Goal: Check status: Check status

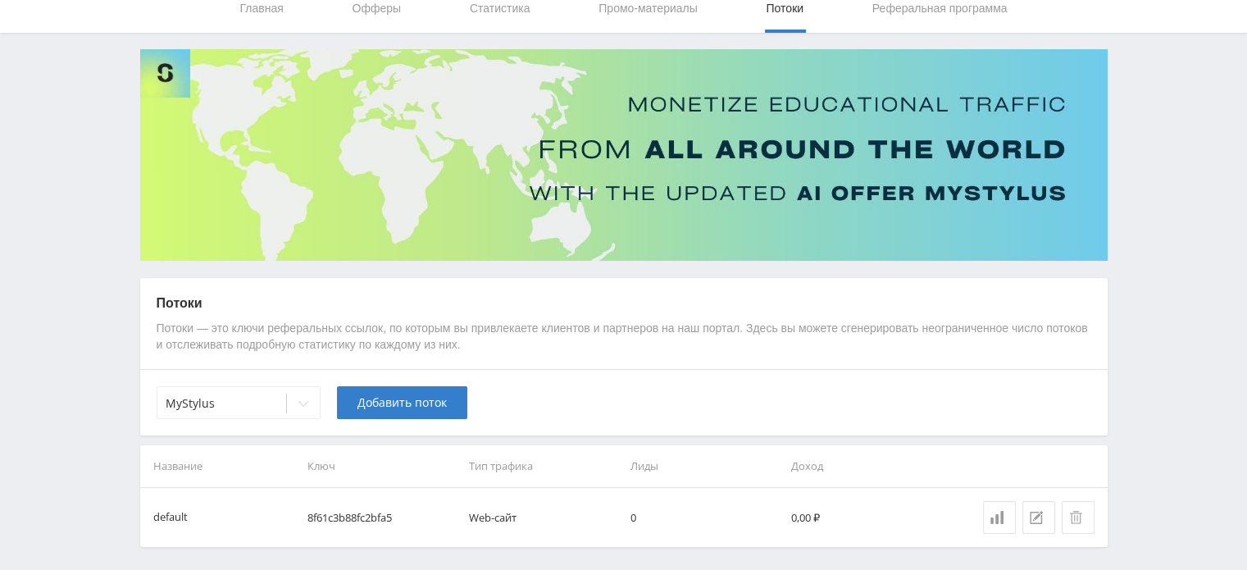
scroll to position [124, 0]
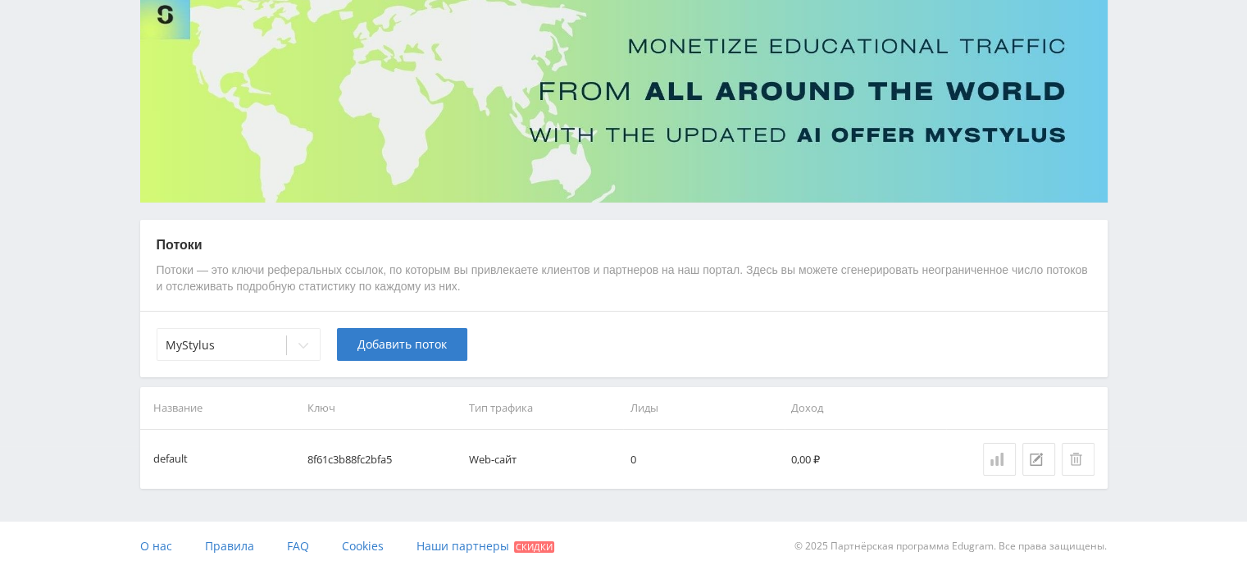
click at [987, 452] on link at bounding box center [999, 459] width 33 height 33
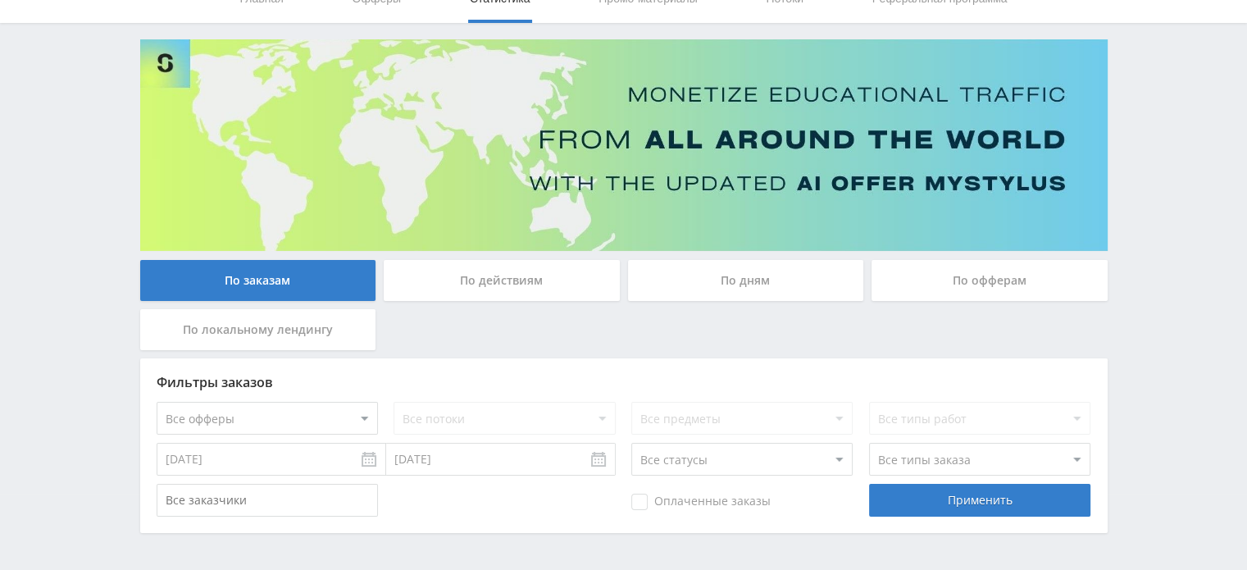
scroll to position [128, 0]
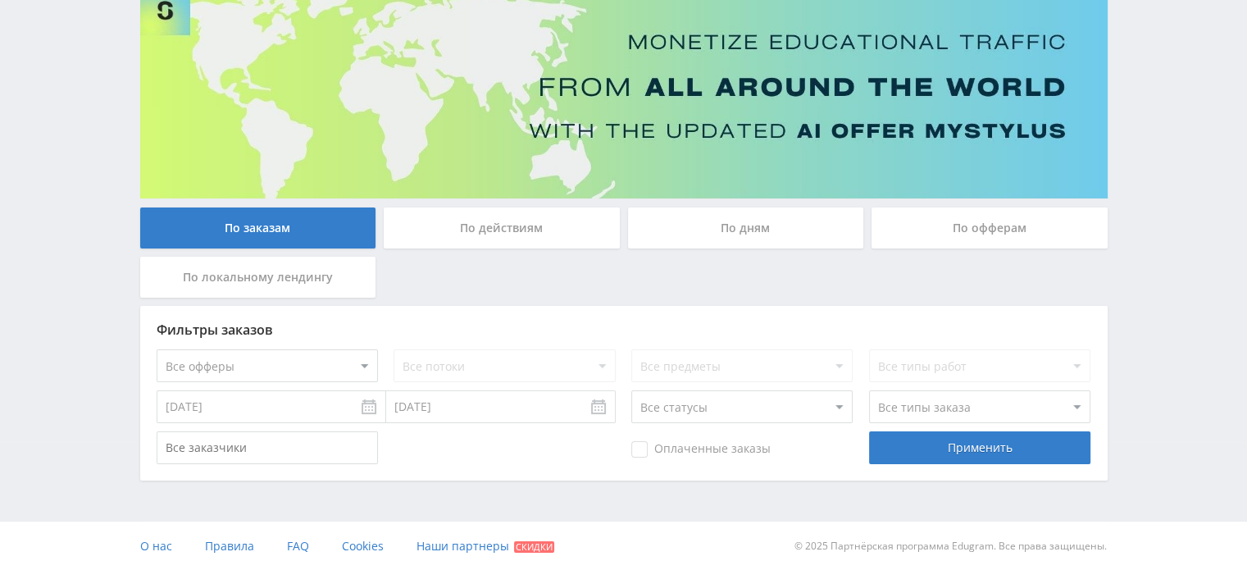
click at [697, 230] on div "По дням" at bounding box center [746, 227] width 236 height 41
click at [0, 0] on input "По дням" at bounding box center [0, 0] width 0 height 0
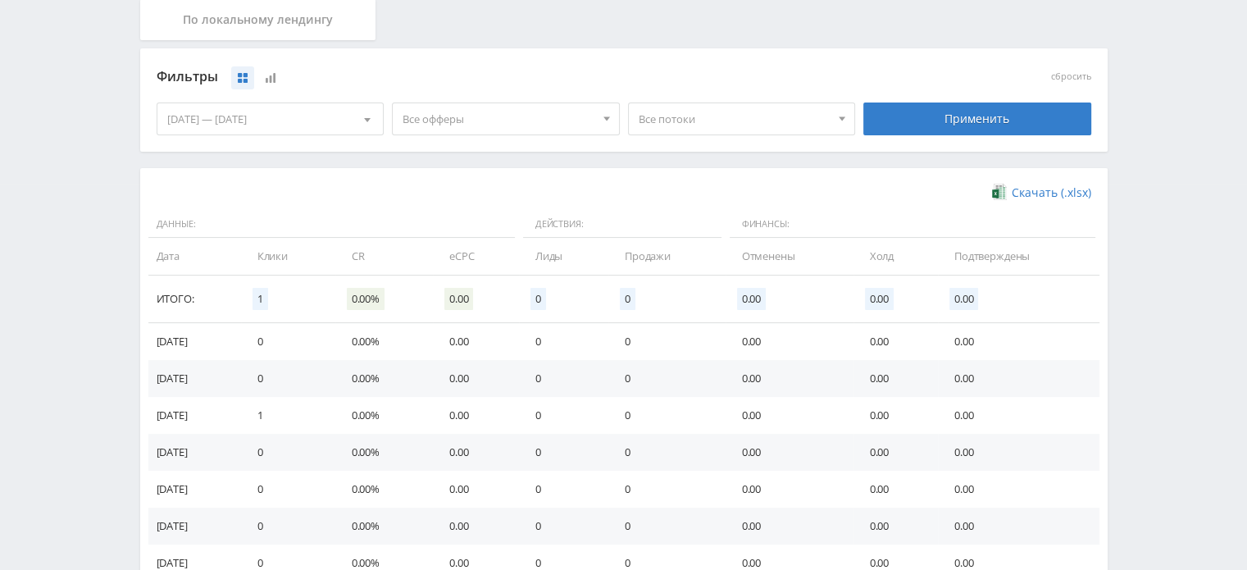
scroll to position [292, 0]
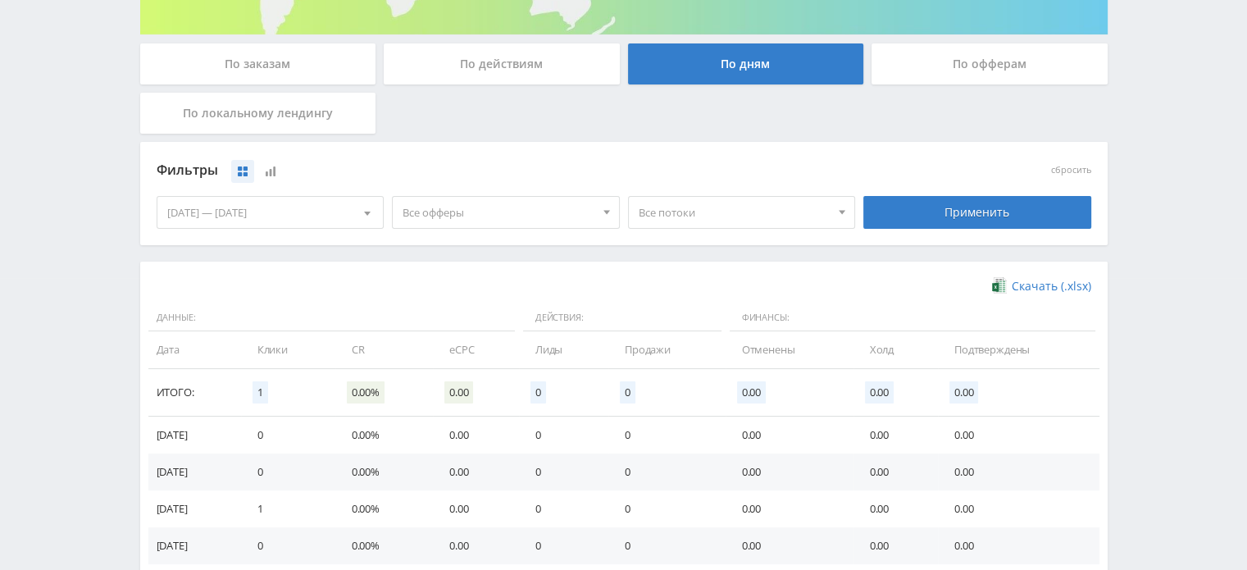
drag, startPoint x: 956, startPoint y: 78, endPoint x: 1034, endPoint y: 78, distance: 77.9
click at [958, 77] on div "По офферам" at bounding box center [990, 63] width 236 height 41
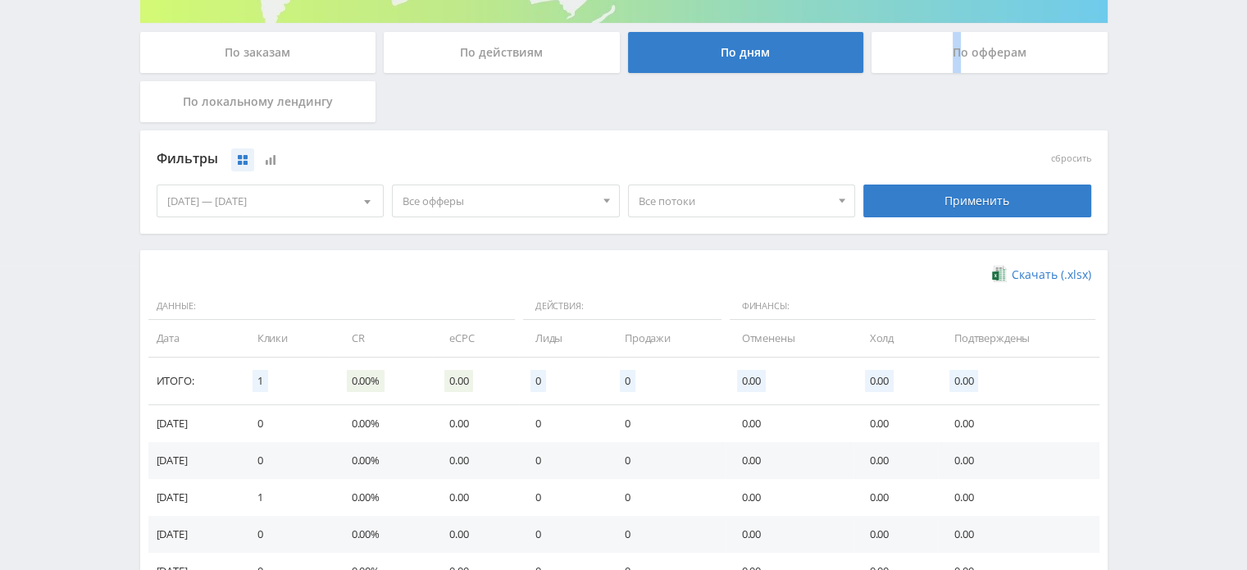
scroll to position [92, 0]
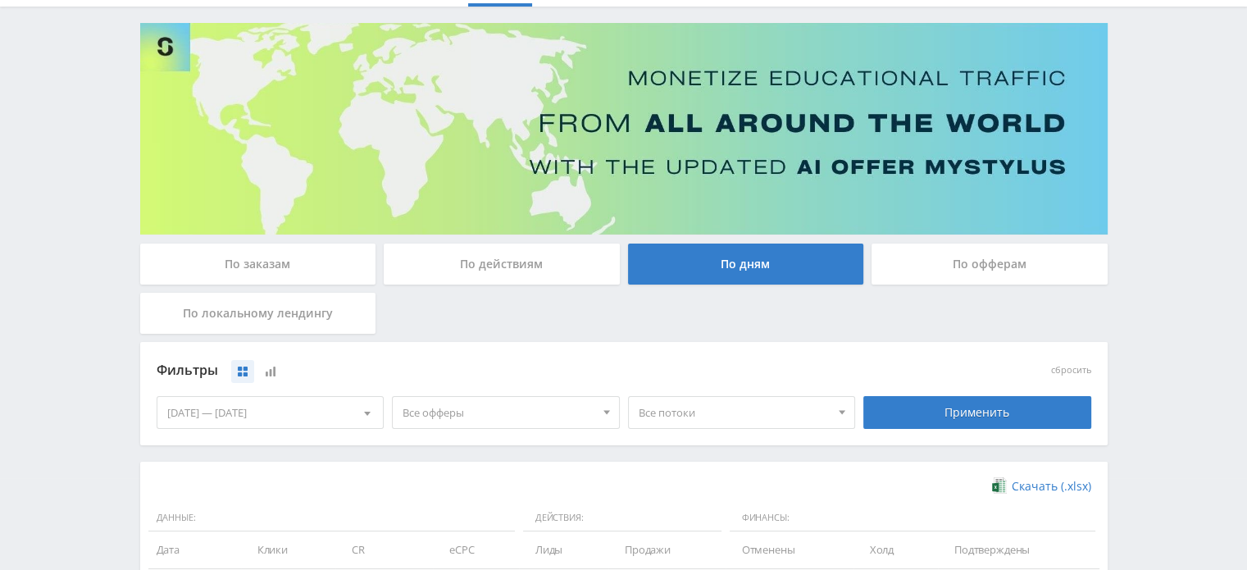
click at [989, 255] on div "По офферам" at bounding box center [990, 264] width 236 height 41
click at [0, 0] on input "По офферам" at bounding box center [0, 0] width 0 height 0
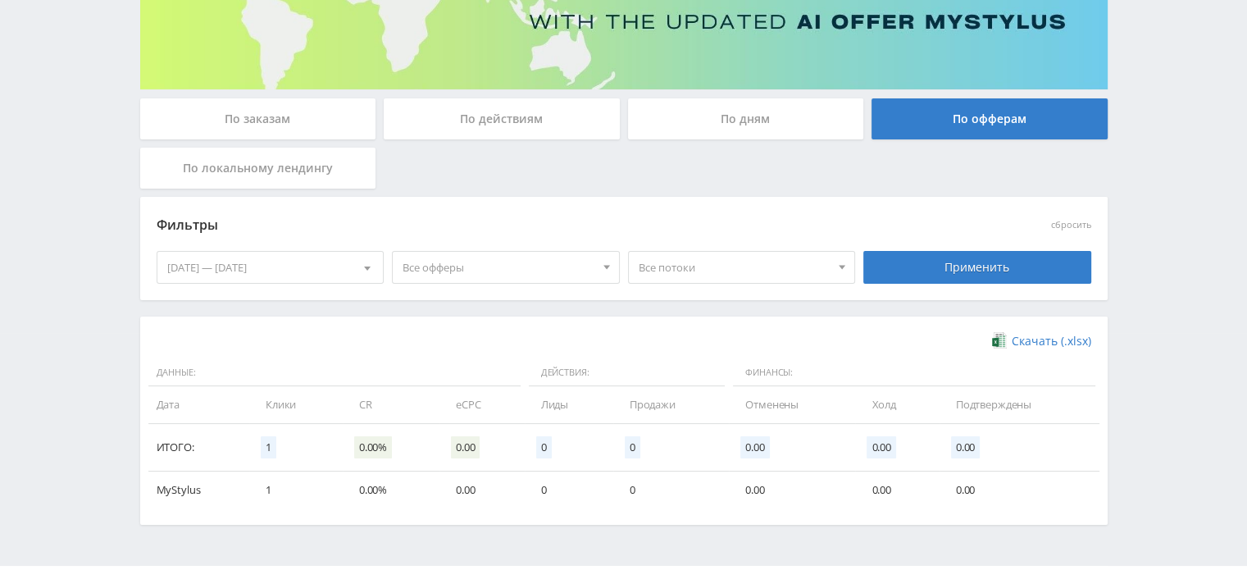
scroll to position [281, 0]
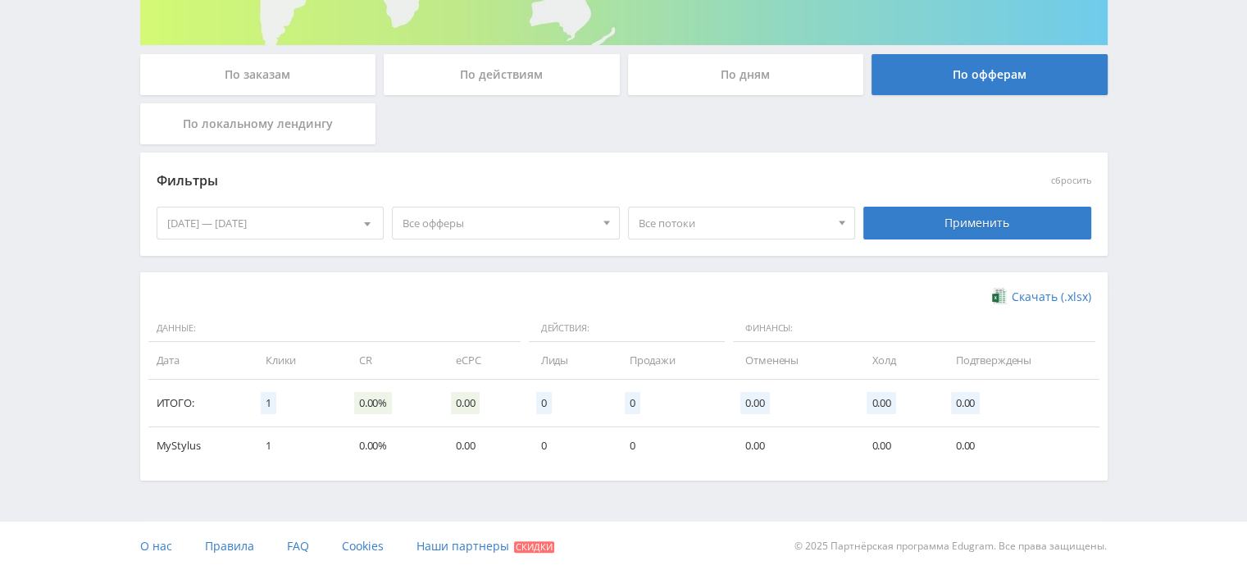
click at [369, 225] on span at bounding box center [367, 226] width 7 height 8
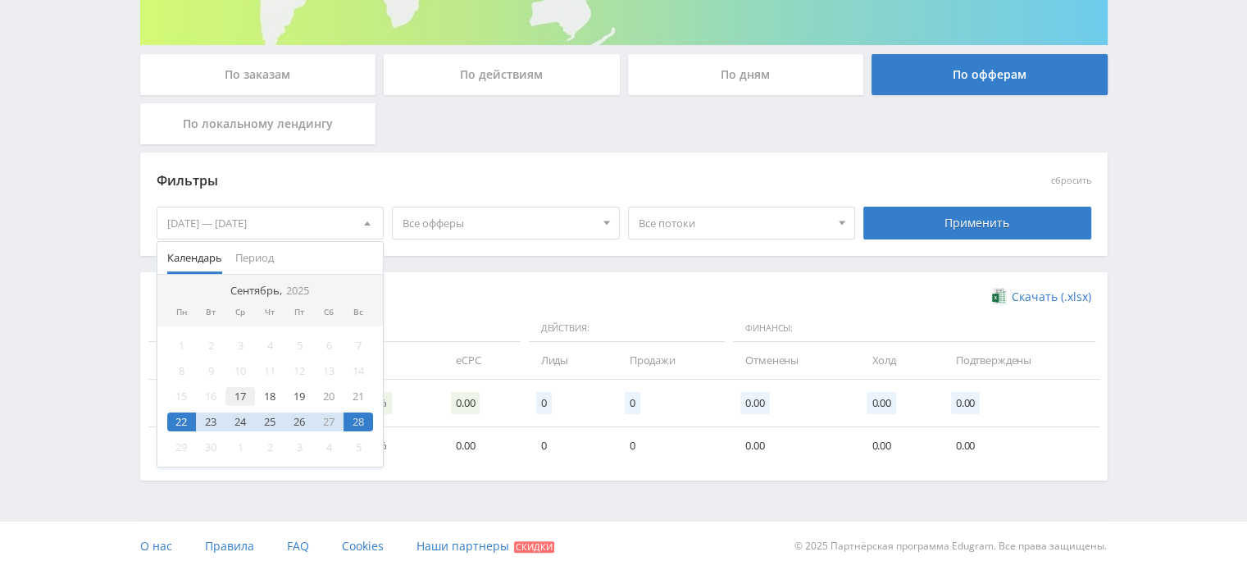
click at [236, 393] on div "17" at bounding box center [240, 396] width 30 height 19
click at [357, 423] on div "28" at bounding box center [359, 421] width 30 height 19
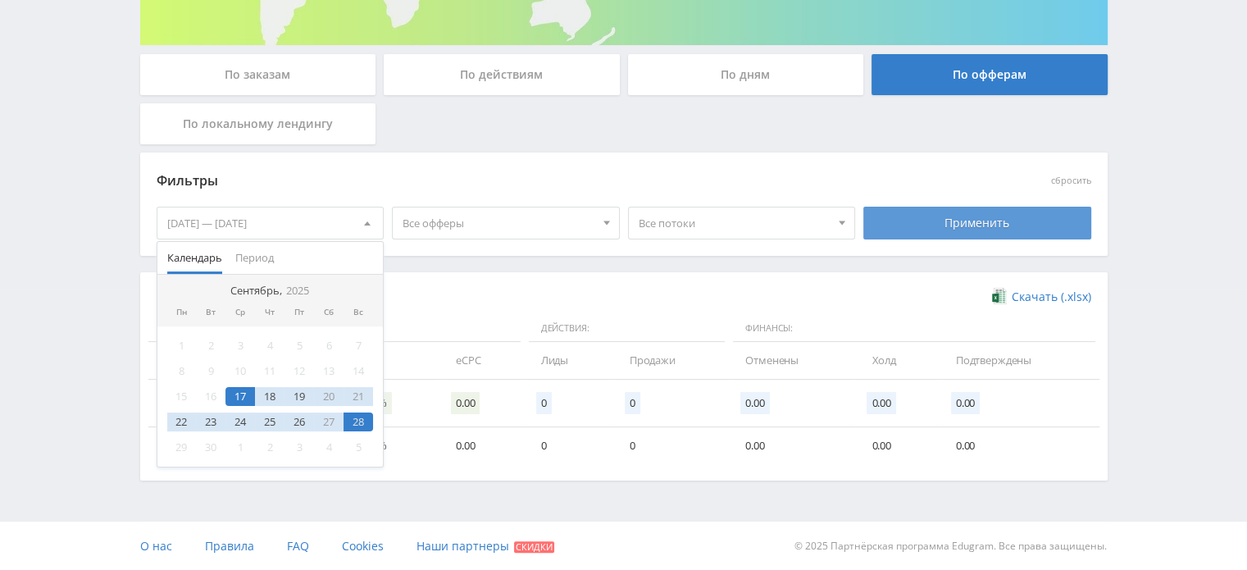
click at [1046, 211] on div "Применить" at bounding box center [977, 223] width 228 height 33
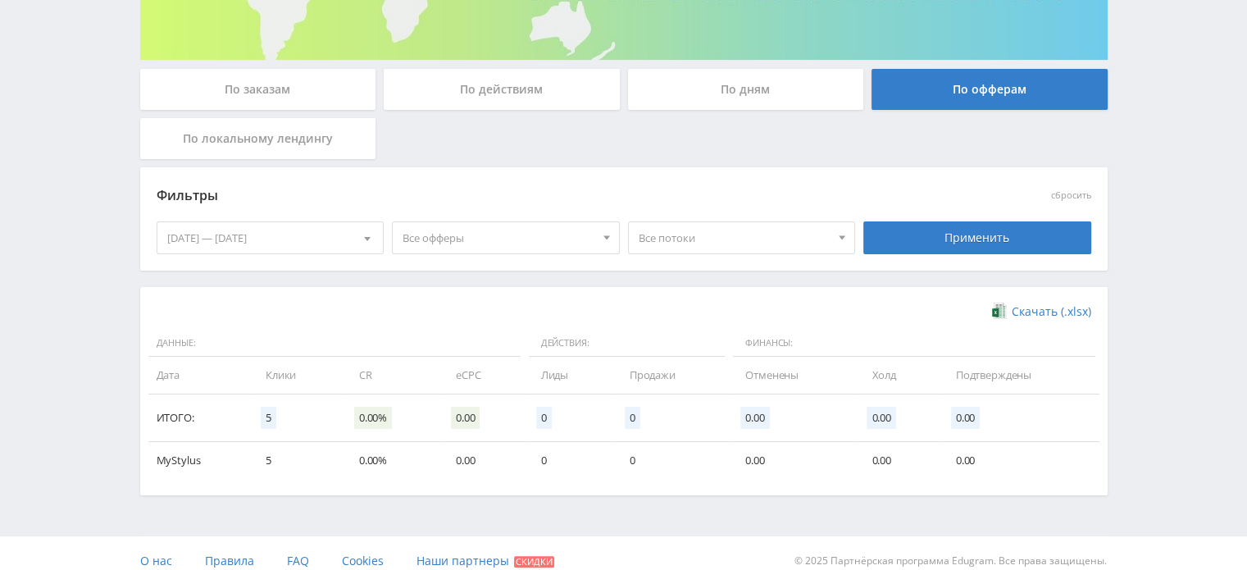
scroll to position [0, 0]
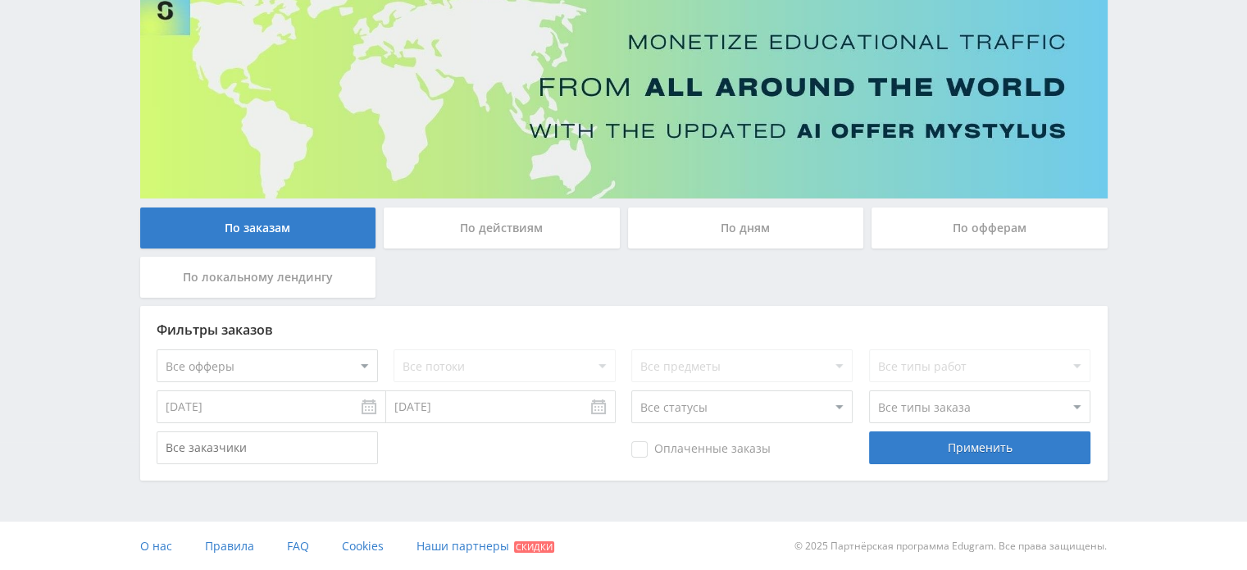
drag, startPoint x: 767, startPoint y: 209, endPoint x: 767, endPoint y: 220, distance: 10.7
click at [767, 210] on div "По дням" at bounding box center [746, 227] width 236 height 41
click at [0, 0] on input "По дням" at bounding box center [0, 0] width 0 height 0
